Goal: Task Accomplishment & Management: Manage account settings

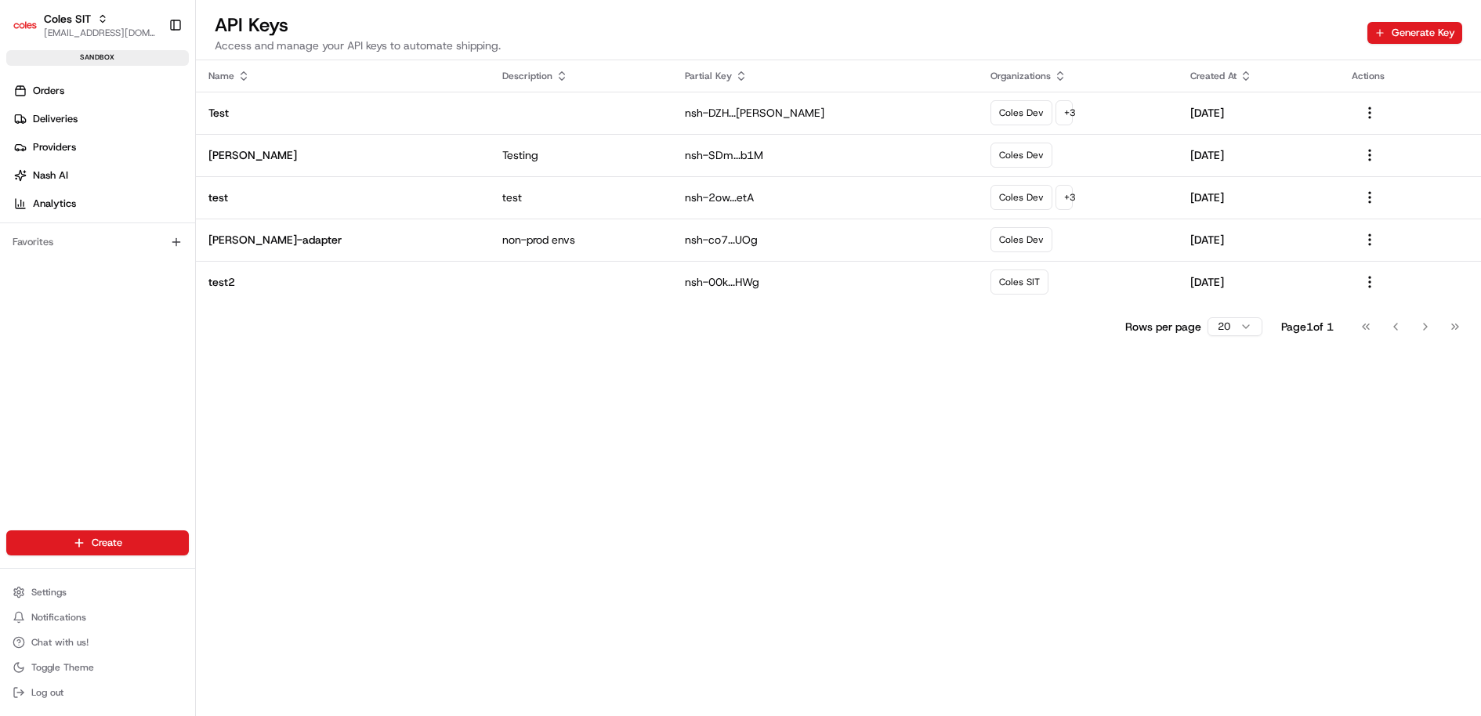
click at [83, 604] on ul "Settings Notifications Chat with us! Toggle Theme Log out" at bounding box center [97, 642] width 183 height 122
click at [91, 595] on button "Settings" at bounding box center [97, 592] width 183 height 22
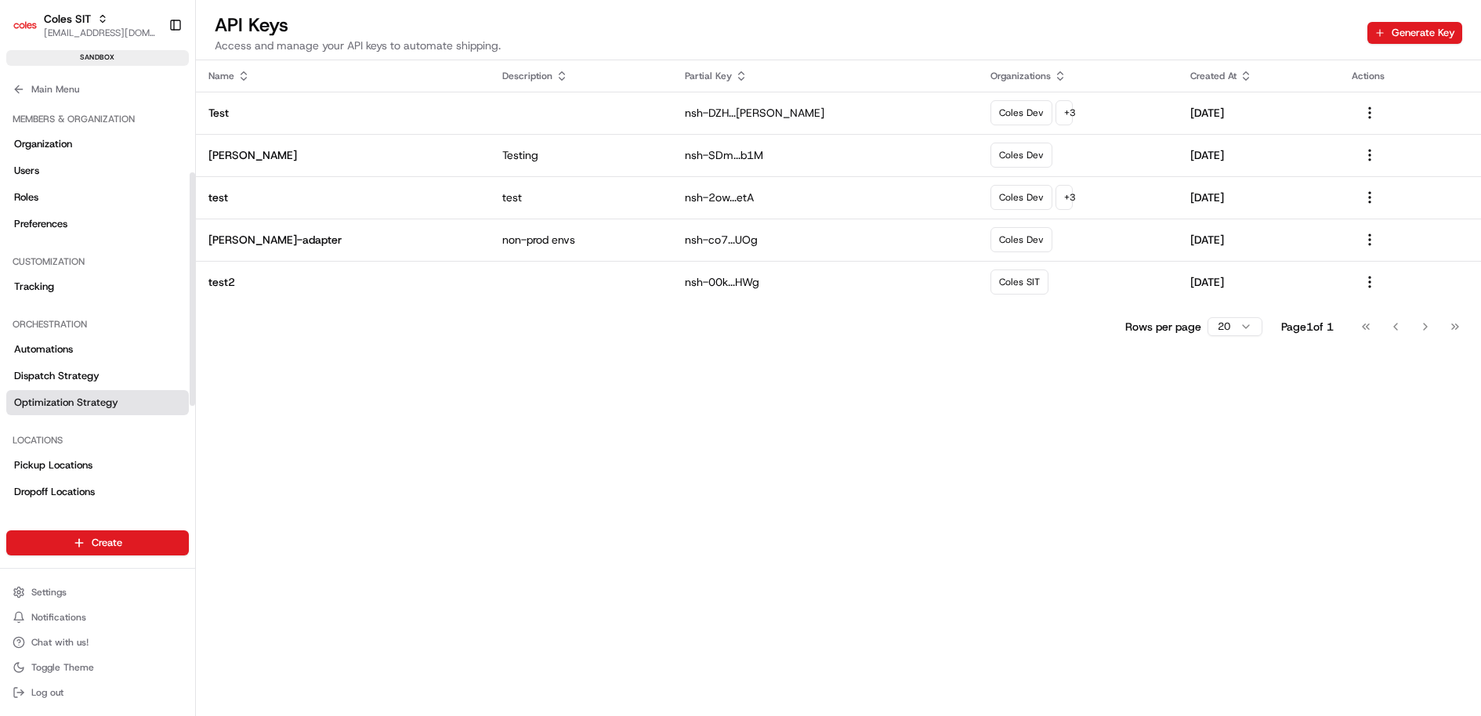
scroll to position [292, 0]
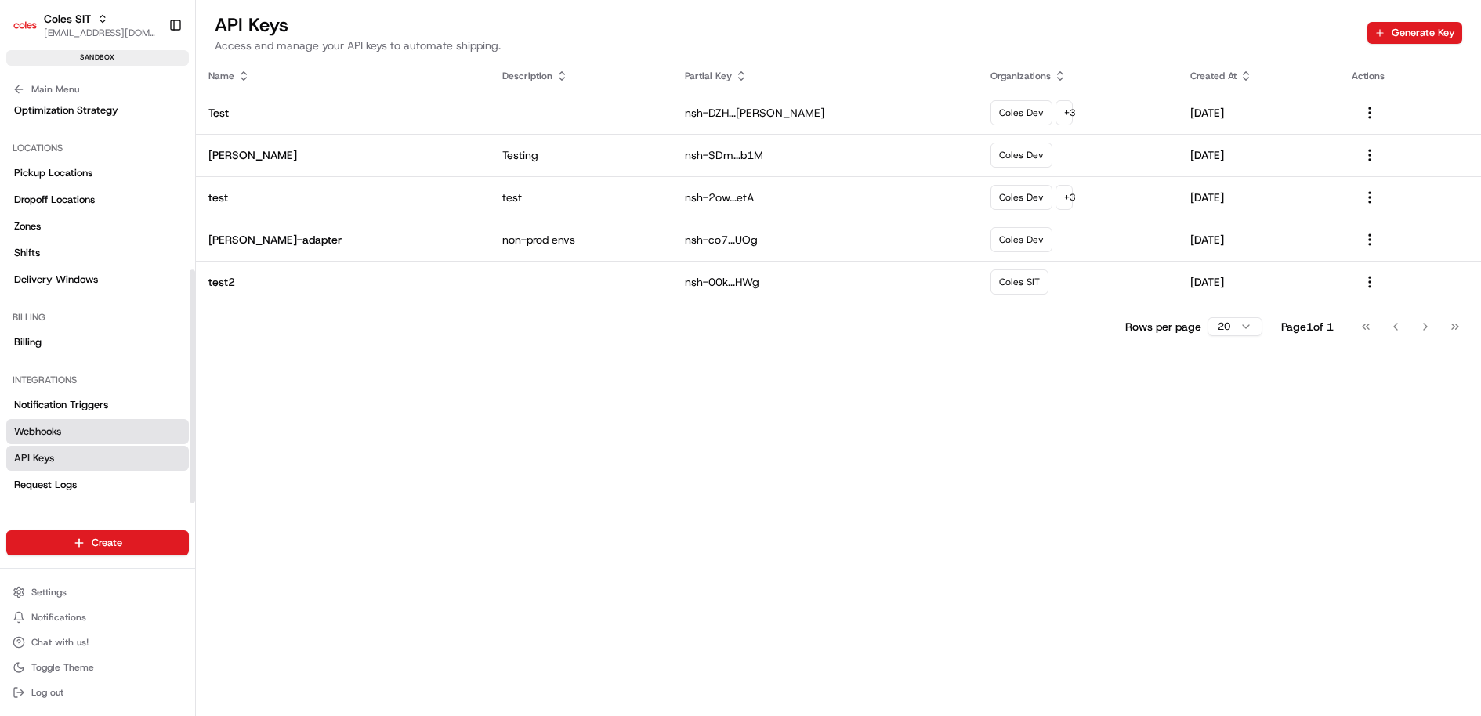
click at [86, 435] on link "Webhooks" at bounding box center [97, 431] width 183 height 25
